Goal: Task Accomplishment & Management: Manage account settings

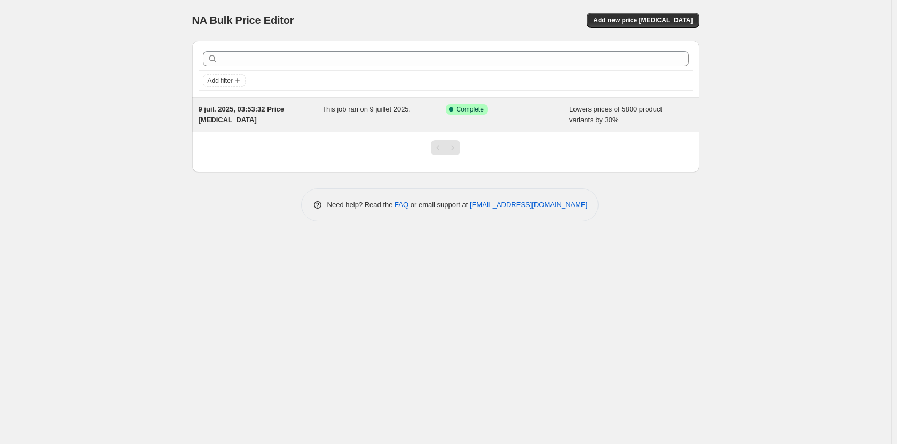
click at [488, 110] on div "Success Complete Complete" at bounding box center [500, 109] width 108 height 11
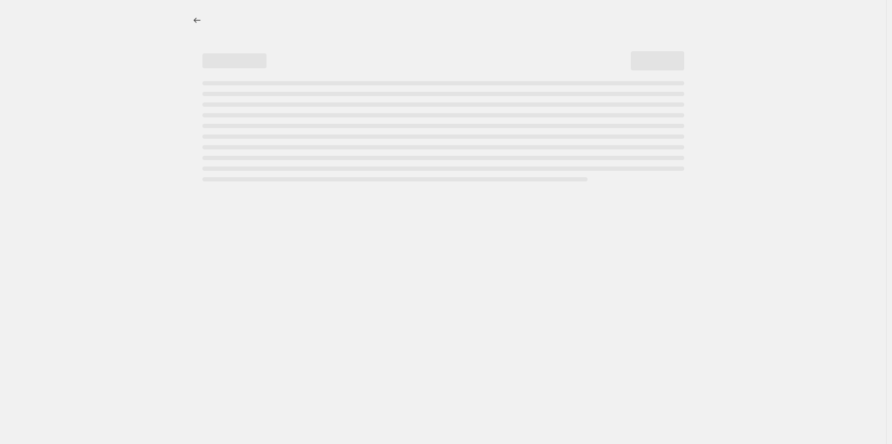
select select "percentage"
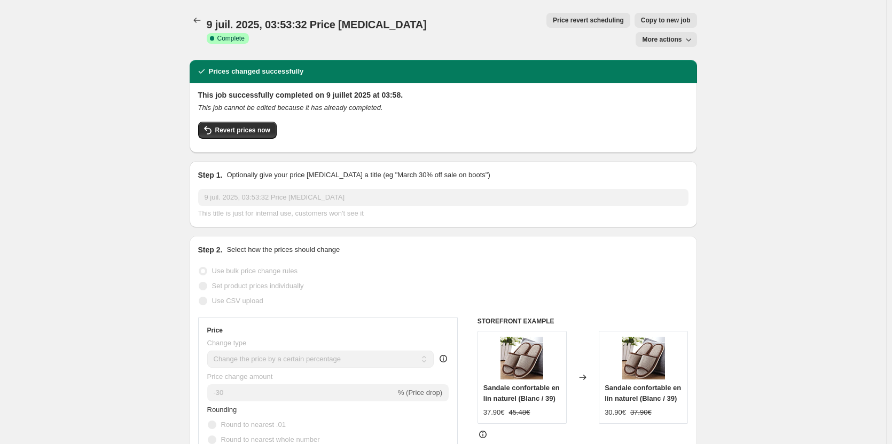
click at [661, 32] on button "More actions" at bounding box center [666, 39] width 61 height 15
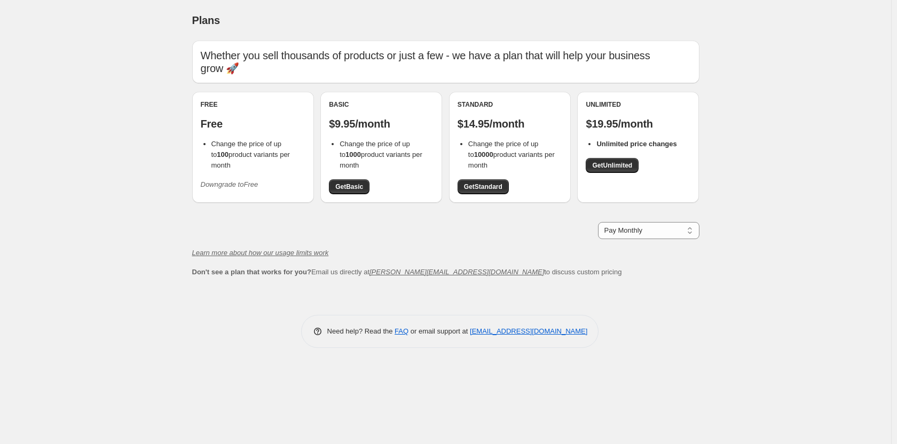
click at [243, 176] on button "Downgrade to Free" at bounding box center [229, 184] width 71 height 17
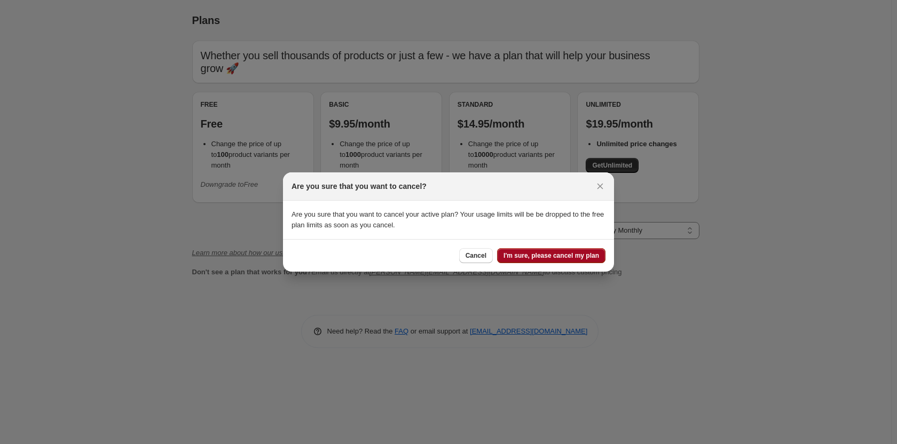
click at [545, 255] on span "I'm sure, please cancel my plan" at bounding box center [552, 256] width 96 height 9
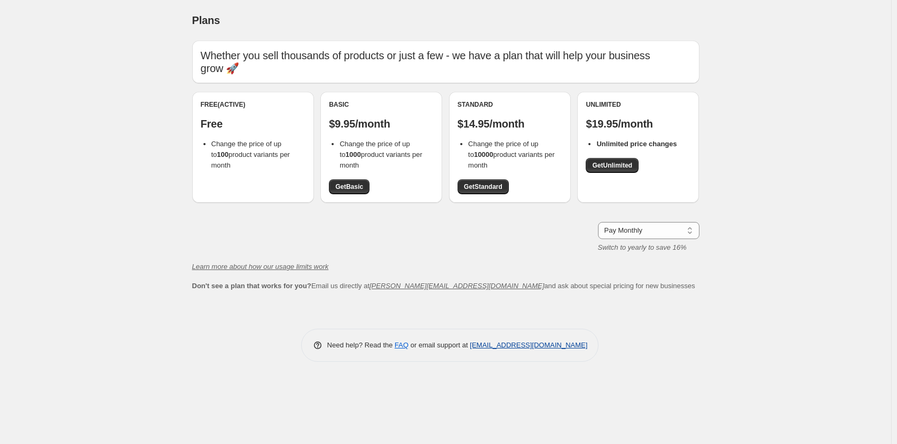
drag, startPoint x: 591, startPoint y: 349, endPoint x: 471, endPoint y: 347, distance: 120.2
click at [471, 347] on div "Need help? Read the FAQ or email support at support+a59762@northern-apps.com" at bounding box center [450, 345] width 298 height 33
click at [399, 346] on link "FAQ" at bounding box center [402, 345] width 14 height 8
click at [474, 346] on link "support+a59762@northern-apps.com" at bounding box center [529, 345] width 118 height 8
click at [547, 263] on div "Learn more about how our usage limits work" at bounding box center [446, 267] width 508 height 11
